Goal: Information Seeking & Learning: Learn about a topic

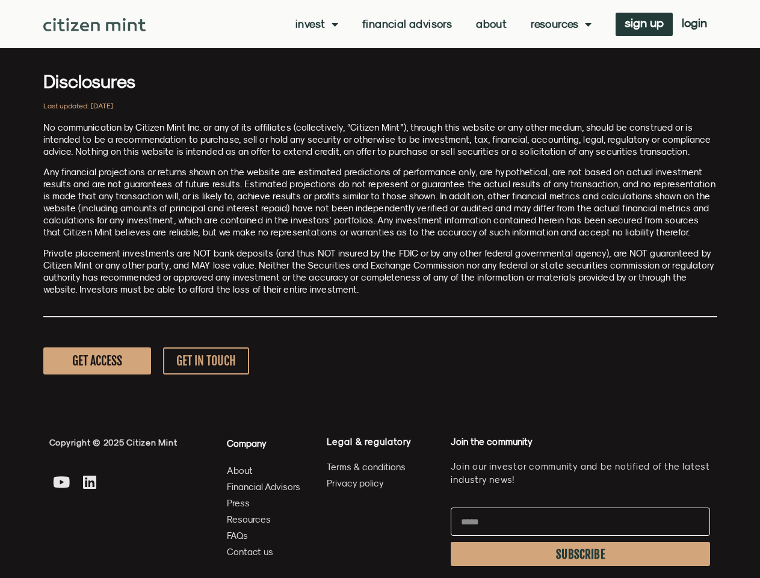
click at [380, 289] on p "Private placement investments are NOT bank deposits (and thus NOT insured by th…" at bounding box center [380, 271] width 674 height 48
click at [316, 24] on link "Invest" at bounding box center [317, 24] width 43 height 12
click at [560, 24] on link "Resources" at bounding box center [561, 24] width 61 height 12
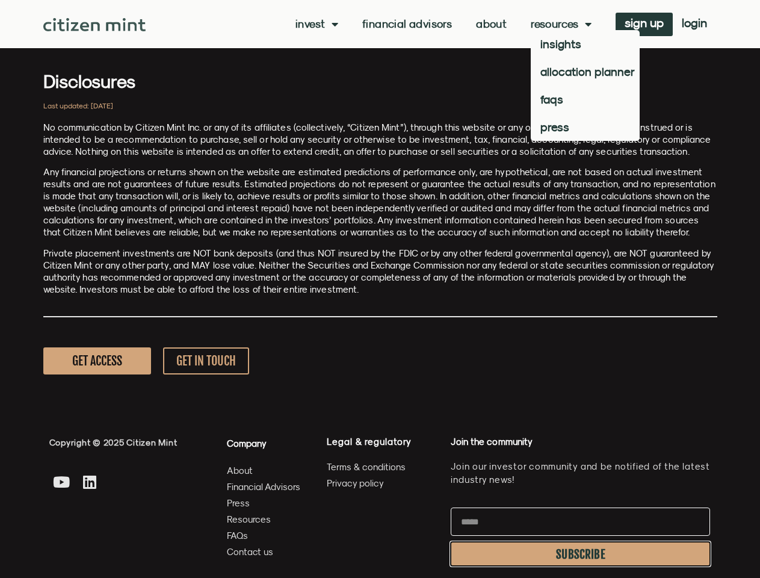
click at [580, 554] on span "SUBSCRIBE" at bounding box center [580, 555] width 49 height 10
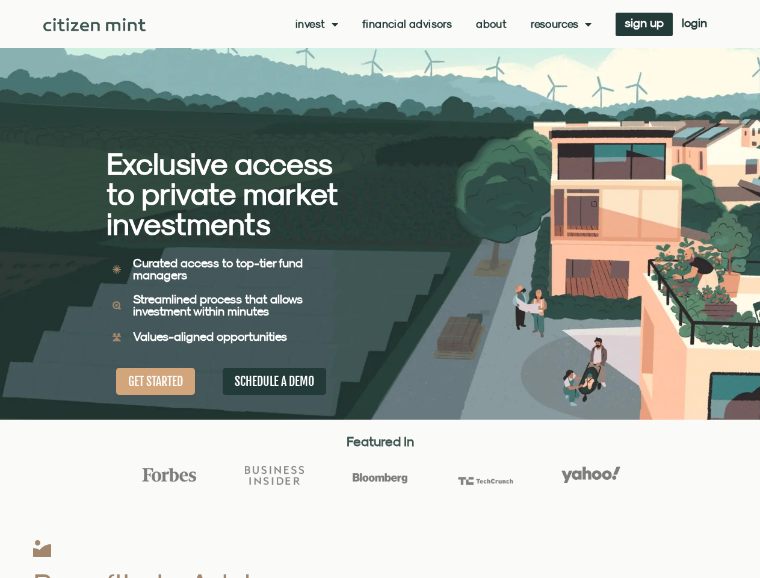
click at [380, 289] on div "Exclusive access to private market investments Exclusive access to private mark…" at bounding box center [244, 210] width 274 height 420
click at [316, 24] on link "Invest" at bounding box center [317, 24] width 43 height 12
click at [560, 24] on link "Resources" at bounding box center [561, 24] width 61 height 12
